Goal: Information Seeking & Learning: Find specific fact

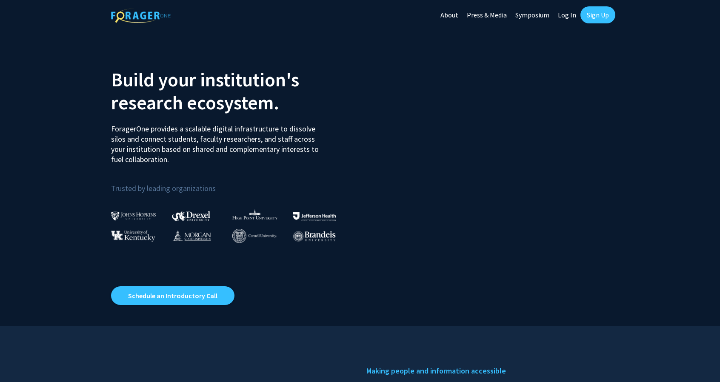
click at [570, 16] on link "Log In" at bounding box center [566, 15] width 27 height 30
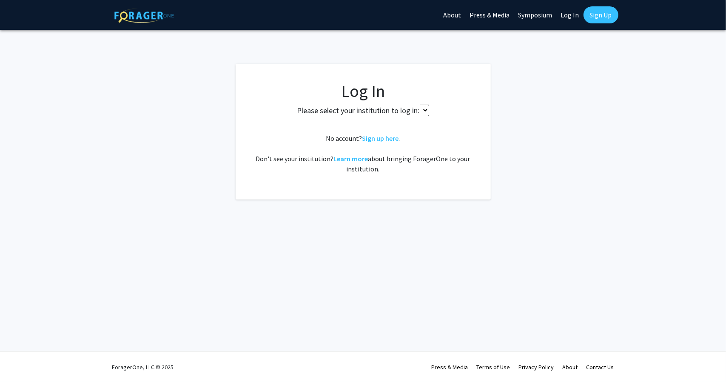
select select
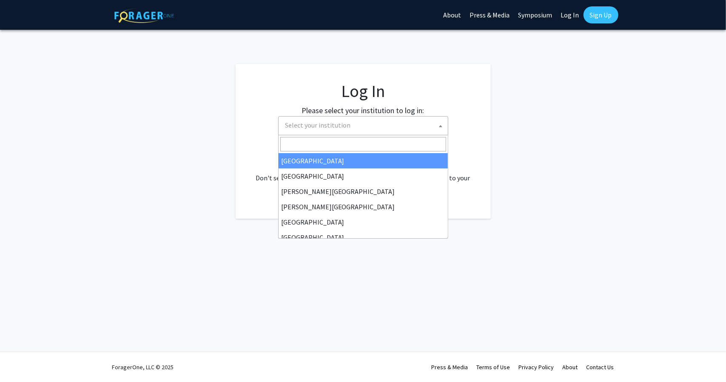
click at [399, 117] on span "Select your institution" at bounding box center [365, 125] width 166 height 17
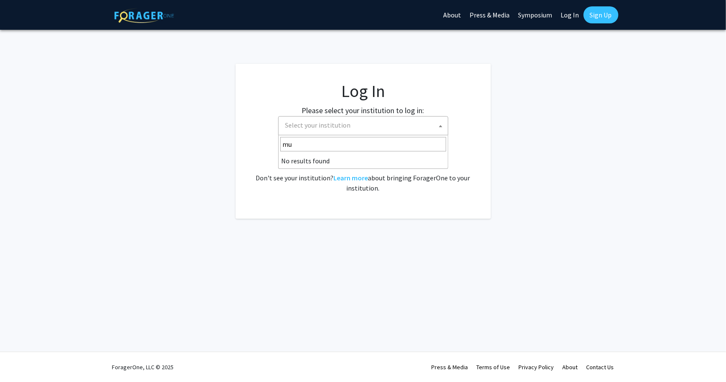
type input "m"
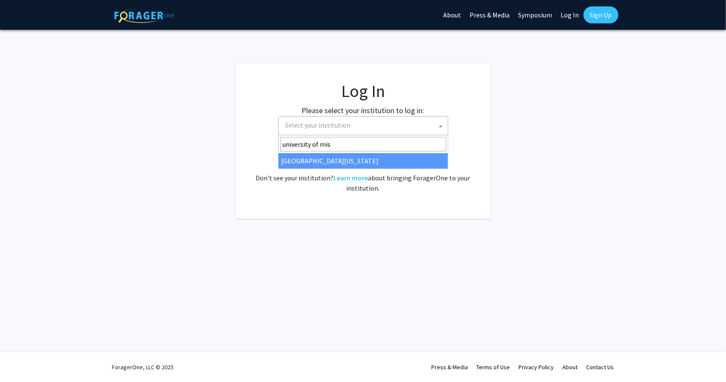
type input "university of mis"
select select "33"
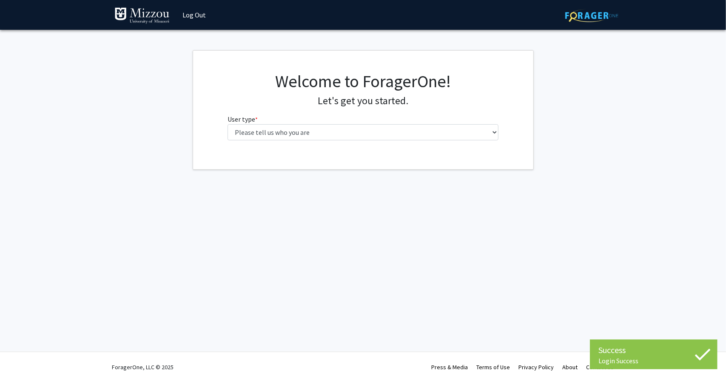
click at [362, 123] on fg-select "User type * required Please tell us who you are Undergraduate Student Master's …" at bounding box center [363, 127] width 271 height 26
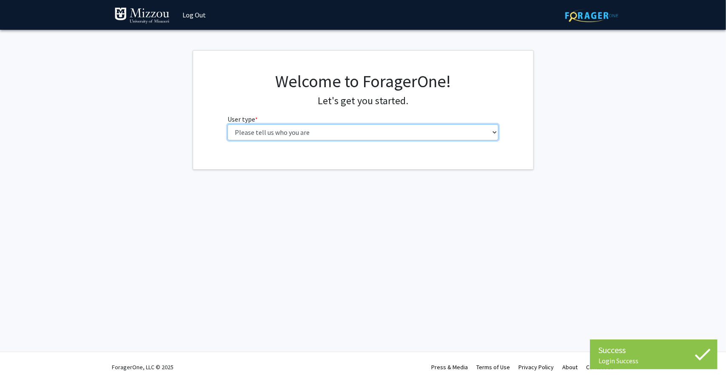
click at [359, 128] on select "Please tell us who you are Undergraduate Student Master's Student Doctoral Cand…" at bounding box center [363, 132] width 271 height 16
select select "1: undergrad"
click at [228, 124] on select "Please tell us who you are Undergraduate Student Master's Student Doctoral Cand…" at bounding box center [363, 132] width 271 height 16
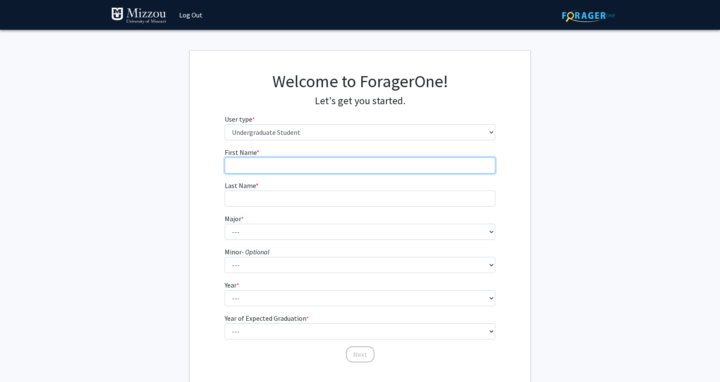
click at [341, 168] on input "First Name * required" at bounding box center [360, 165] width 271 height 16
type input "Casper"
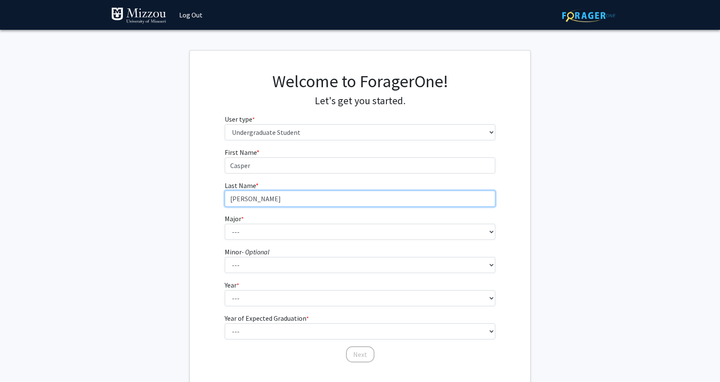
type input "Safranski"
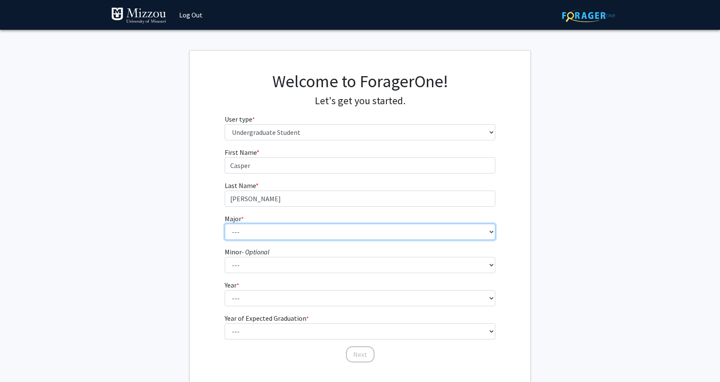
select select "14: 2503"
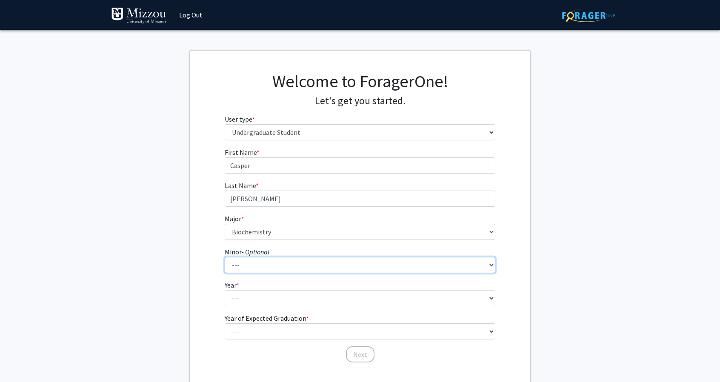
click at [340, 270] on select "--- Accountancy Aerospace Engineering Aerospace Studies Agribusiness Management…" at bounding box center [360, 265] width 271 height 16
select select "77: 2033"
click at [225, 257] on select "--- Accountancy Aerospace Engineering Aerospace Studies Agribusiness Management…" at bounding box center [360, 265] width 271 height 16
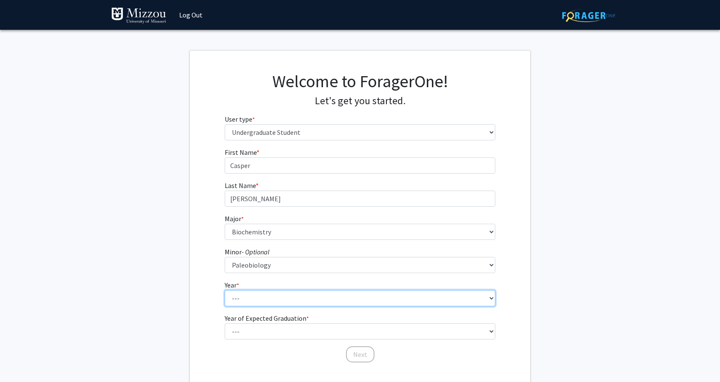
click at [308, 293] on select "--- First-year Sophomore Junior Senior Postbaccalaureate Certificate" at bounding box center [360, 298] width 271 height 16
select select "1: first-year"
click at [225, 290] on select "--- First-year Sophomore Junior Senior Postbaccalaureate Certificate" at bounding box center [360, 298] width 271 height 16
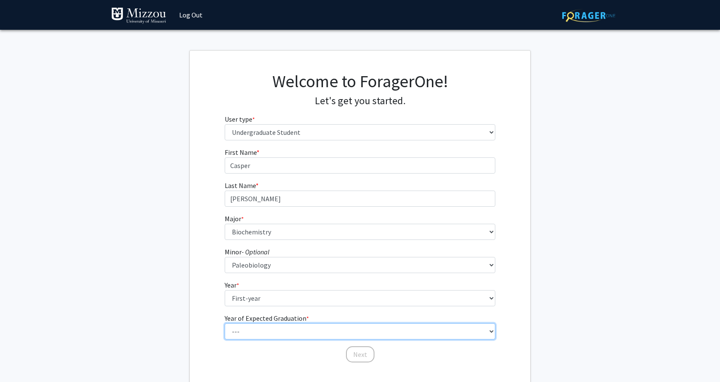
click at [305, 331] on select "--- 2025 2026 2027 2028 2029 2030 2031 2032 2033 2034" at bounding box center [360, 331] width 271 height 16
select select "5: 2029"
click at [225, 323] on select "--- 2025 2026 2027 2028 2029 2030 2031 2032 2033 2034" at bounding box center [360, 331] width 271 height 16
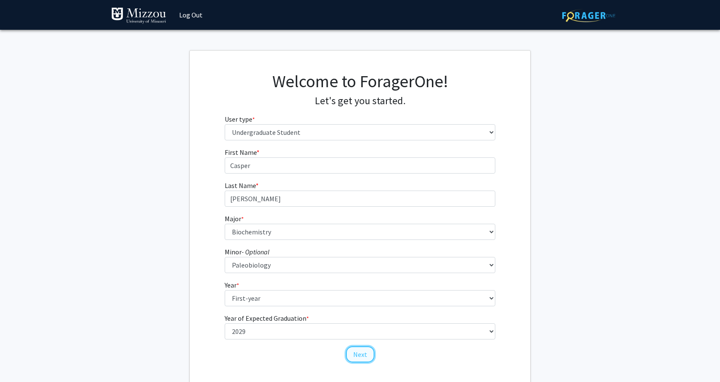
click at [357, 360] on button "Next" at bounding box center [360, 354] width 29 height 16
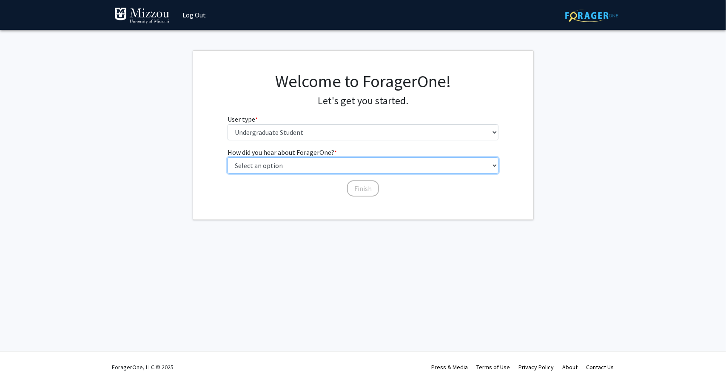
click at [341, 163] on select "Select an option Peer/student recommendation Faculty/staff recommendation Unive…" at bounding box center [363, 165] width 271 height 16
select select "2: faculty_recommendation"
click at [228, 157] on select "Select an option Peer/student recommendation Faculty/staff recommendation Unive…" at bounding box center [363, 165] width 271 height 16
click at [361, 188] on button "Finish" at bounding box center [363, 188] width 32 height 16
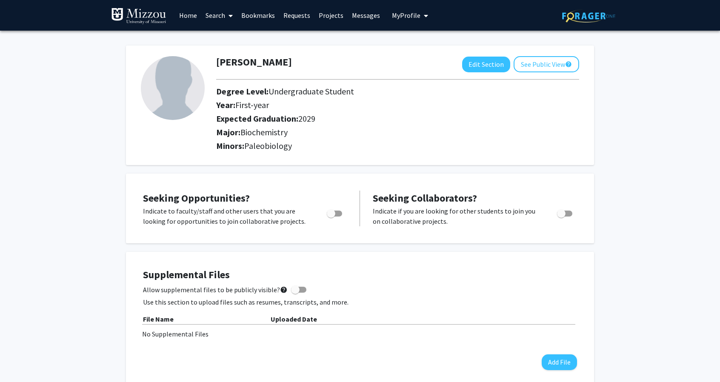
click at [233, 14] on icon at bounding box center [230, 15] width 4 height 7
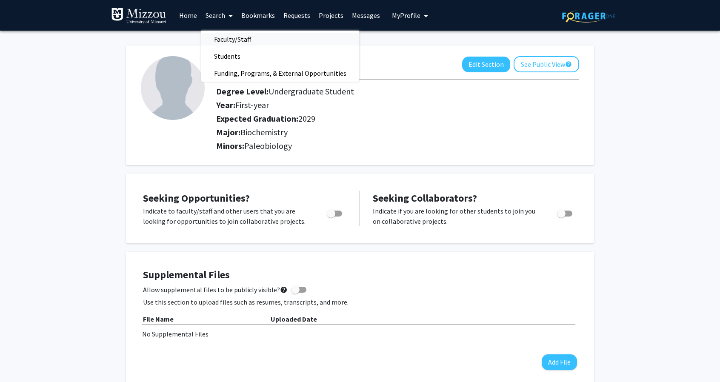
click at [231, 41] on span "Faculty/Staff" at bounding box center [232, 39] width 63 height 17
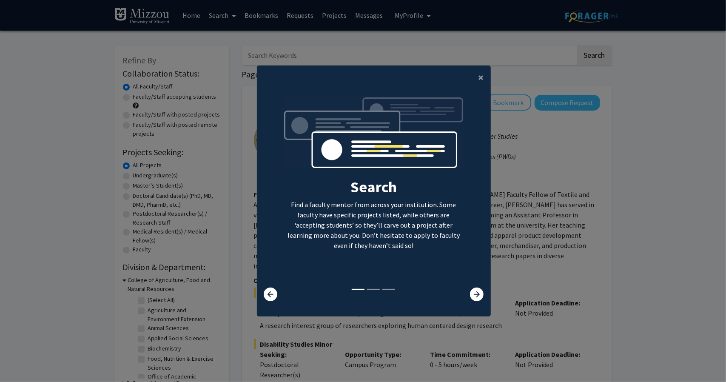
click at [465, 291] on div at bounding box center [470, 295] width 39 height 14
click at [472, 293] on icon at bounding box center [477, 295] width 14 height 14
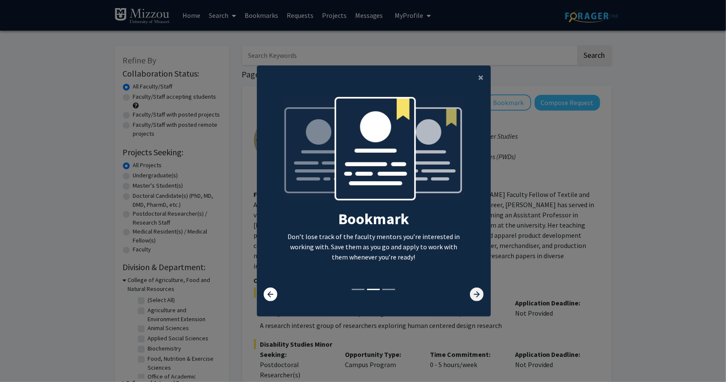
click at [472, 293] on icon at bounding box center [477, 295] width 14 height 14
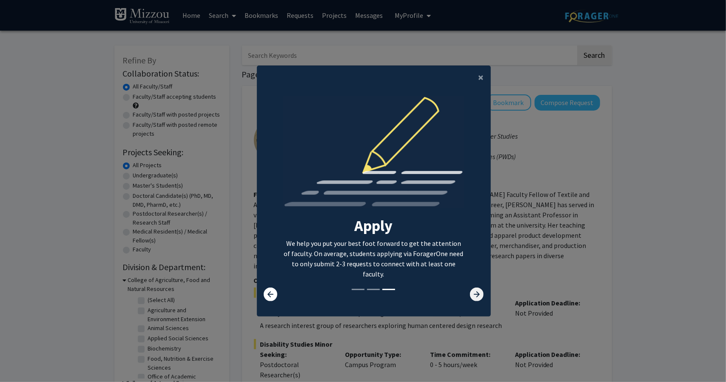
click at [473, 293] on icon at bounding box center [477, 295] width 14 height 14
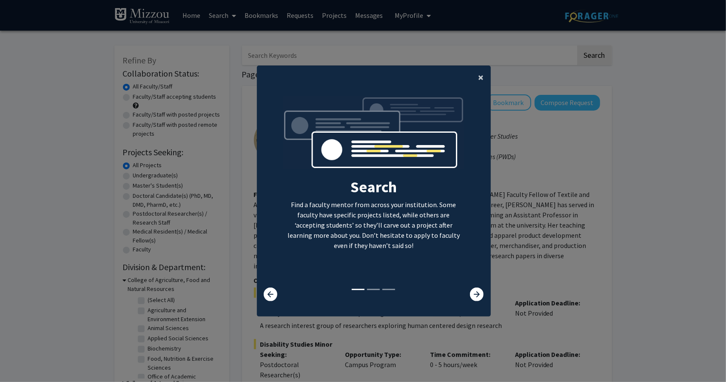
click at [480, 79] on span "×" at bounding box center [482, 77] width 6 height 13
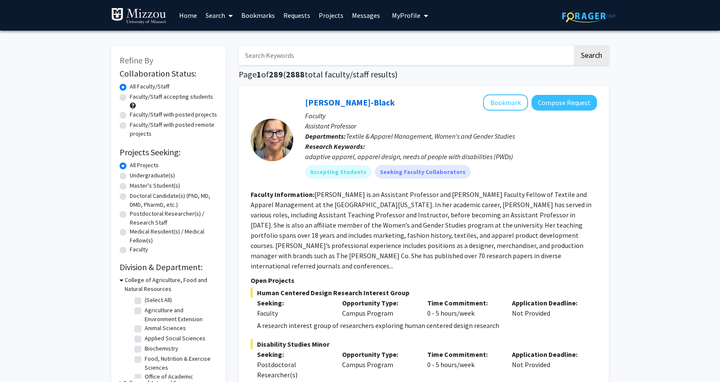
click at [348, 56] on input "Search Keywords" at bounding box center [406, 56] width 334 height 20
type input "Wes Warren"
click at [588, 53] on button "Search" at bounding box center [591, 56] width 35 height 20
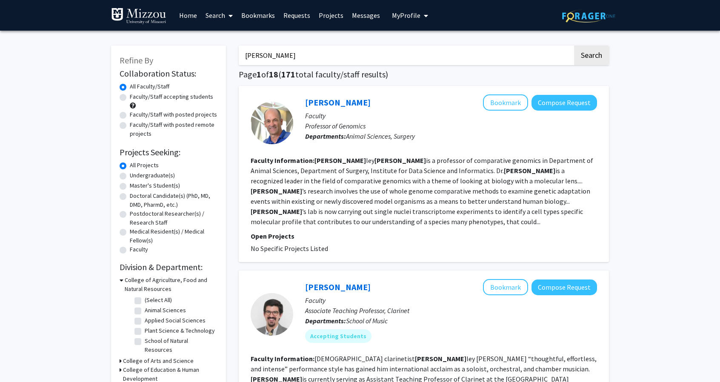
click at [338, 110] on div "Wes Warren Bookmark Compose Request" at bounding box center [451, 102] width 292 height 16
click at [341, 103] on link "Wes Warren" at bounding box center [338, 102] width 66 height 11
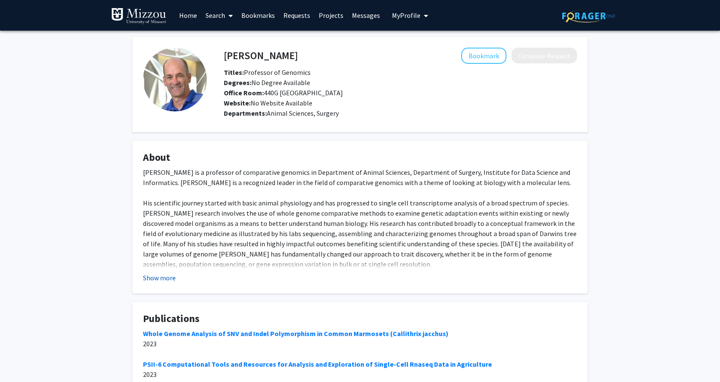
click at [151, 276] on button "Show more" at bounding box center [159, 278] width 33 height 10
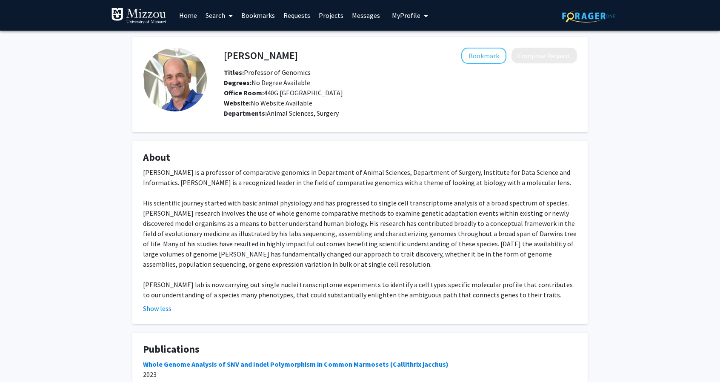
click at [627, 134] on div "Wes Warren Bookmark Compose Request Titles: Professor of Genomics Degrees: No D…" at bounding box center [360, 272] width 720 height 482
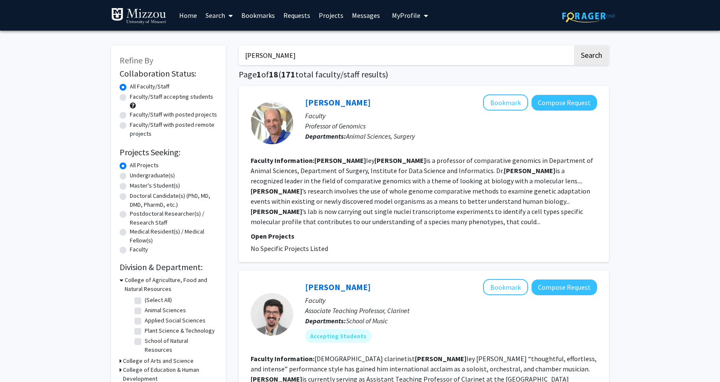
drag, startPoint x: 296, startPoint y: 57, endPoint x: 221, endPoint y: 64, distance: 75.2
type input "kiho lee"
click at [574, 46] on button "Search" at bounding box center [591, 56] width 35 height 20
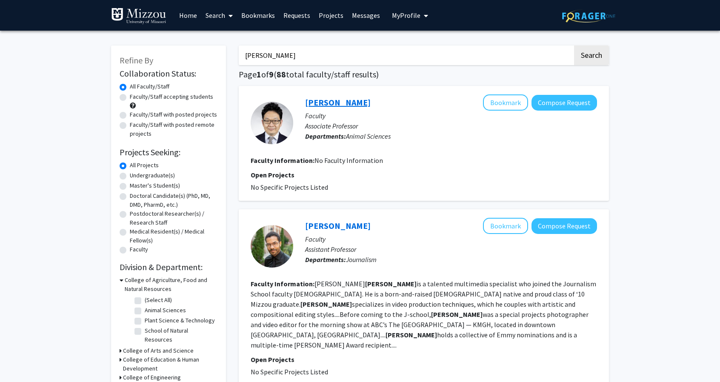
click at [322, 99] on link "Kiho Lee" at bounding box center [338, 102] width 66 height 11
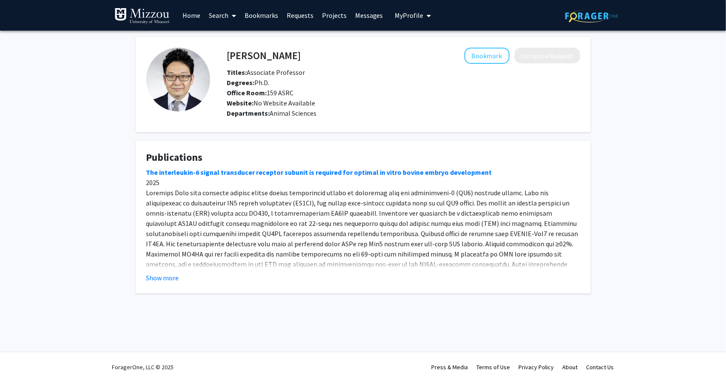
click at [235, 11] on span at bounding box center [232, 16] width 8 height 30
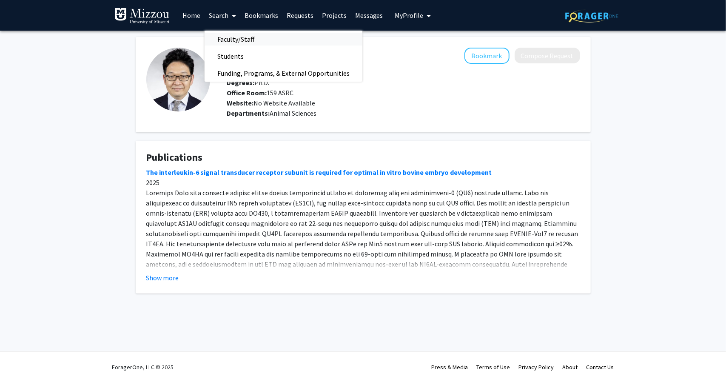
click at [243, 41] on span "Faculty/Staff" at bounding box center [236, 39] width 63 height 17
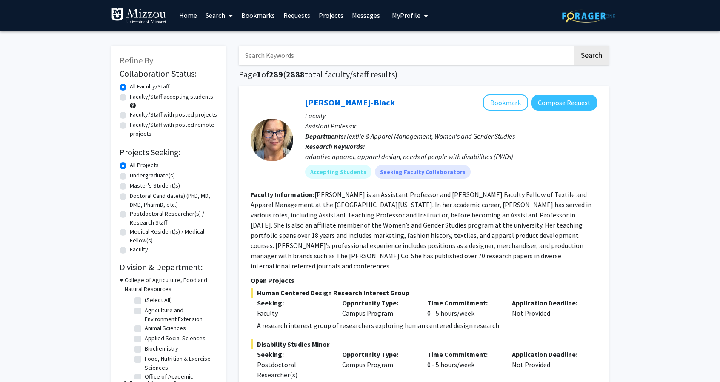
click at [277, 61] on input "Search Keywords" at bounding box center [406, 56] width 334 height 20
type input "Bhanu Telugu"
click at [574, 46] on button "Search" at bounding box center [591, 56] width 35 height 20
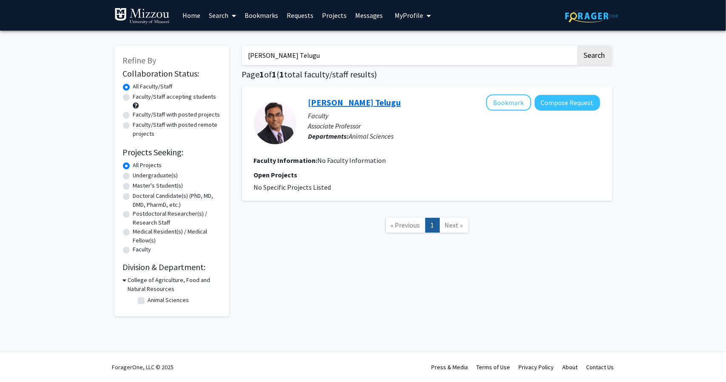
click at [333, 104] on link "Bhanu Telugu" at bounding box center [354, 102] width 93 height 11
